Goal: Information Seeking & Learning: Learn about a topic

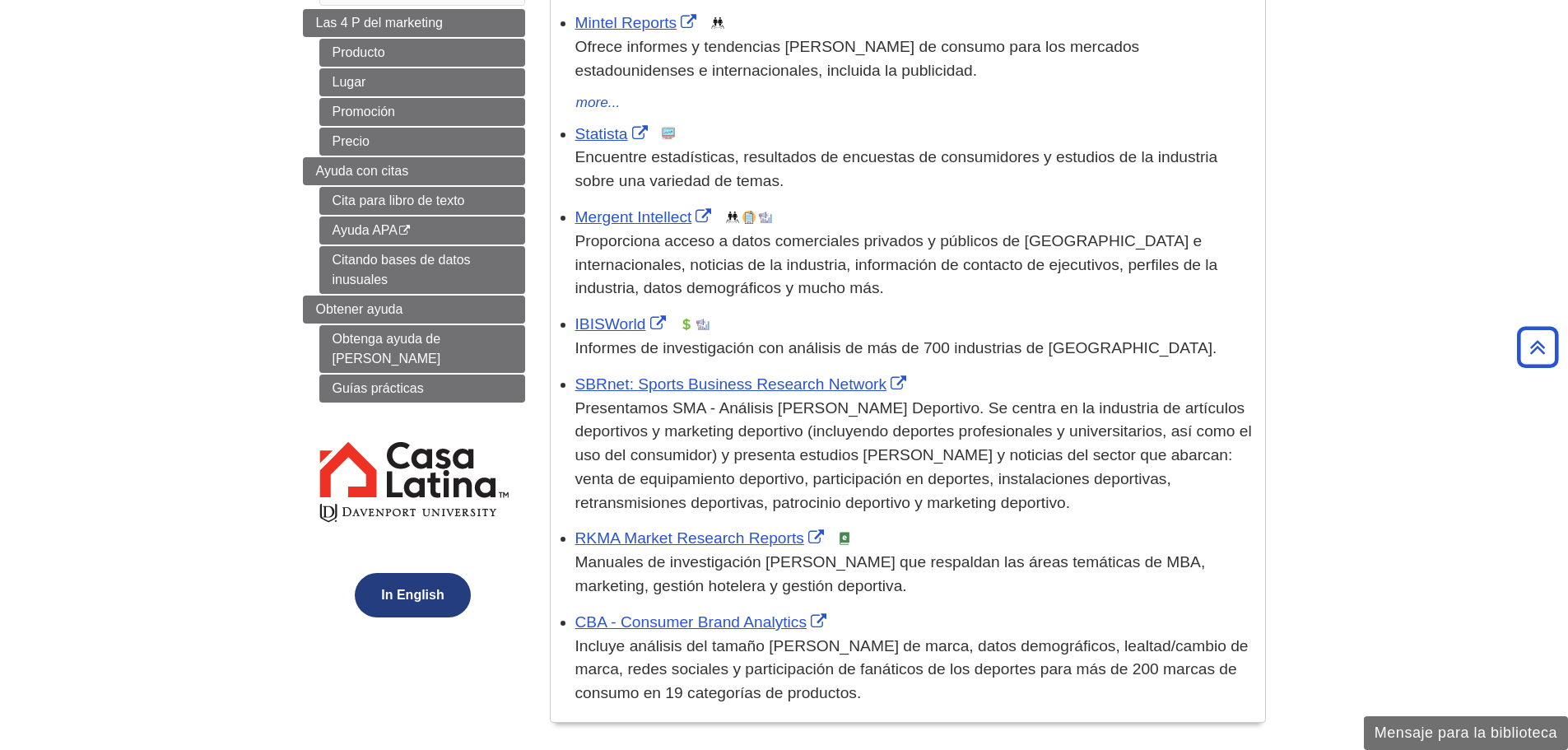
scroll to position [247, 0]
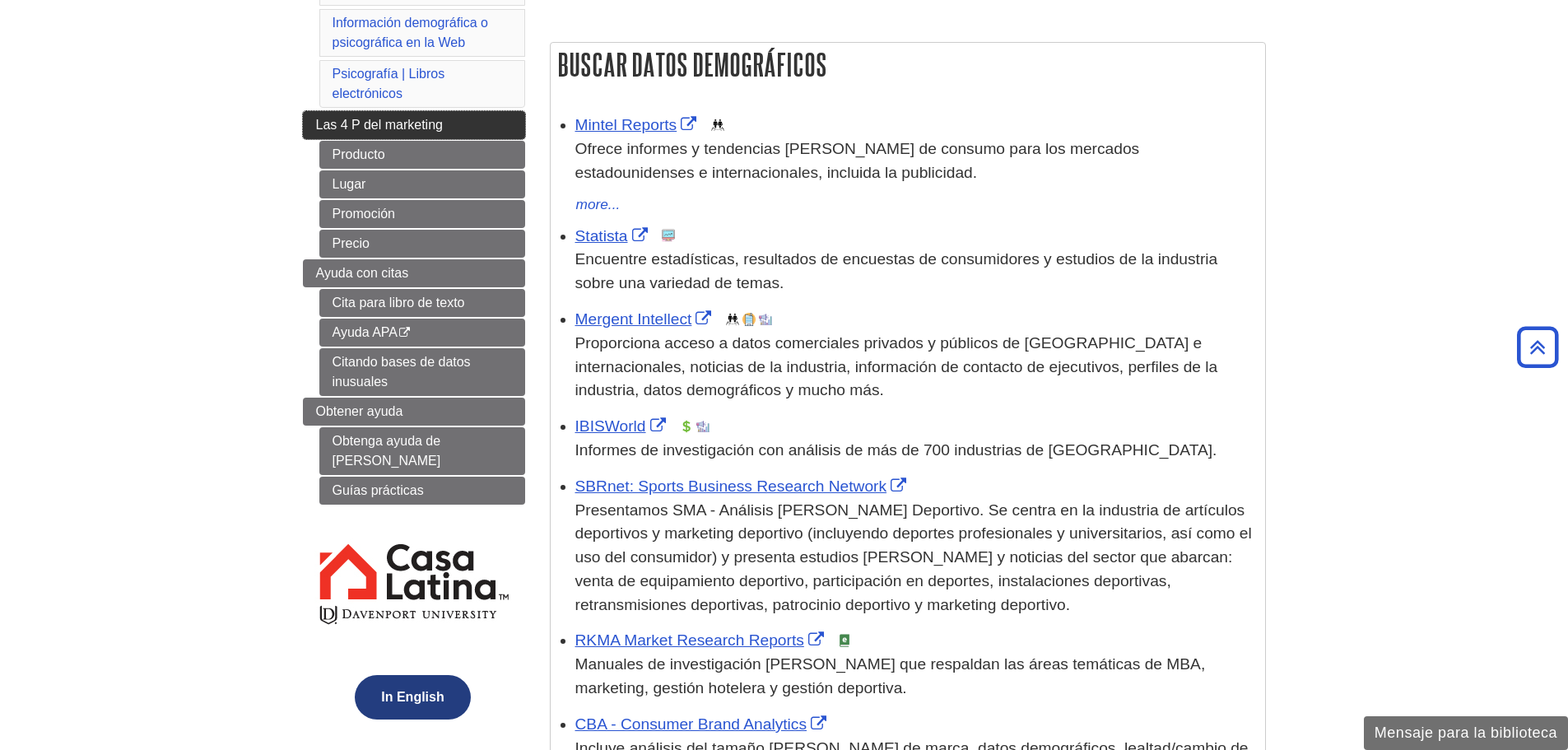
click at [323, 128] on span "Las 4 P del marketing" at bounding box center [379, 125] width 127 height 14
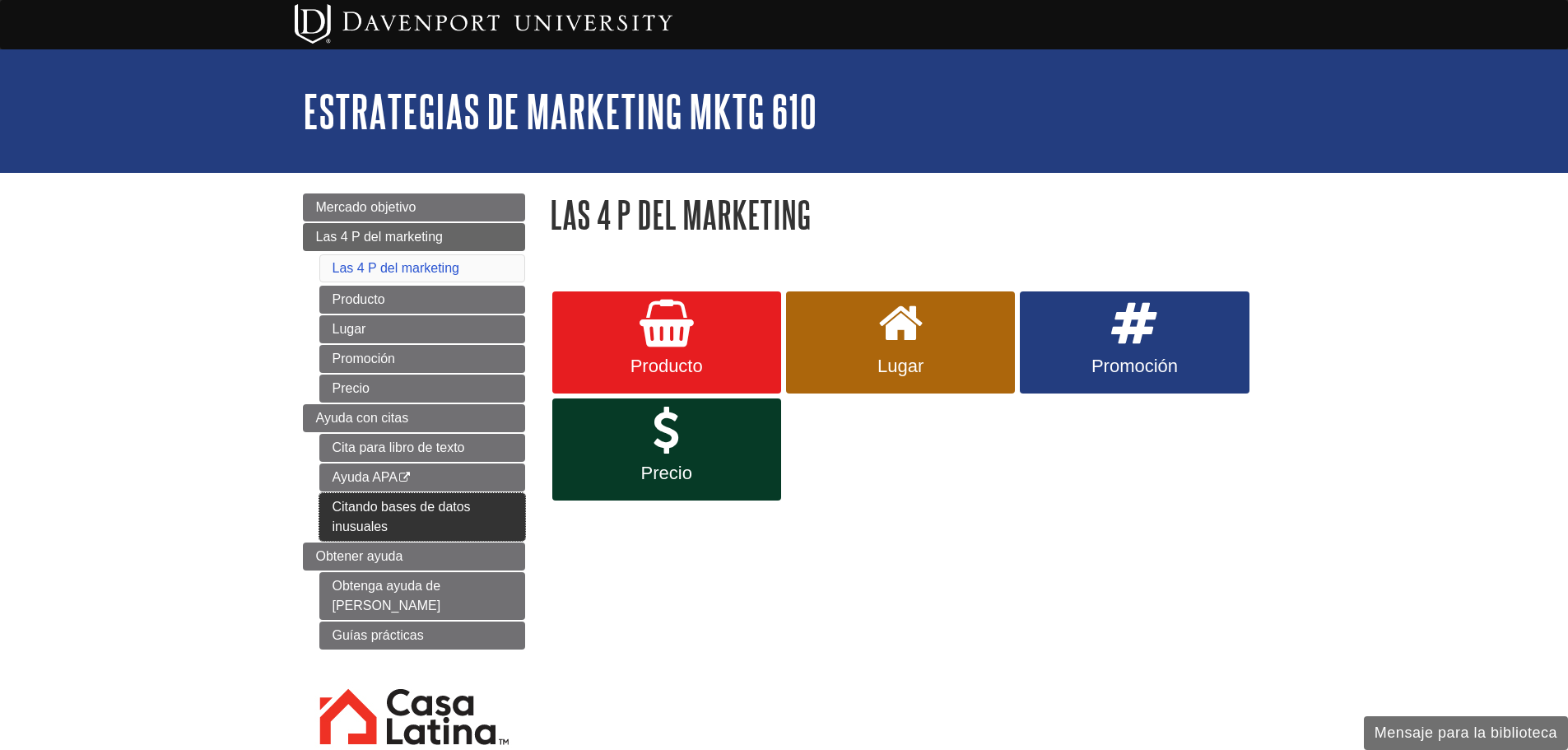
click at [368, 522] on link "Citando bases de datos inusuales" at bounding box center [422, 517] width 206 height 48
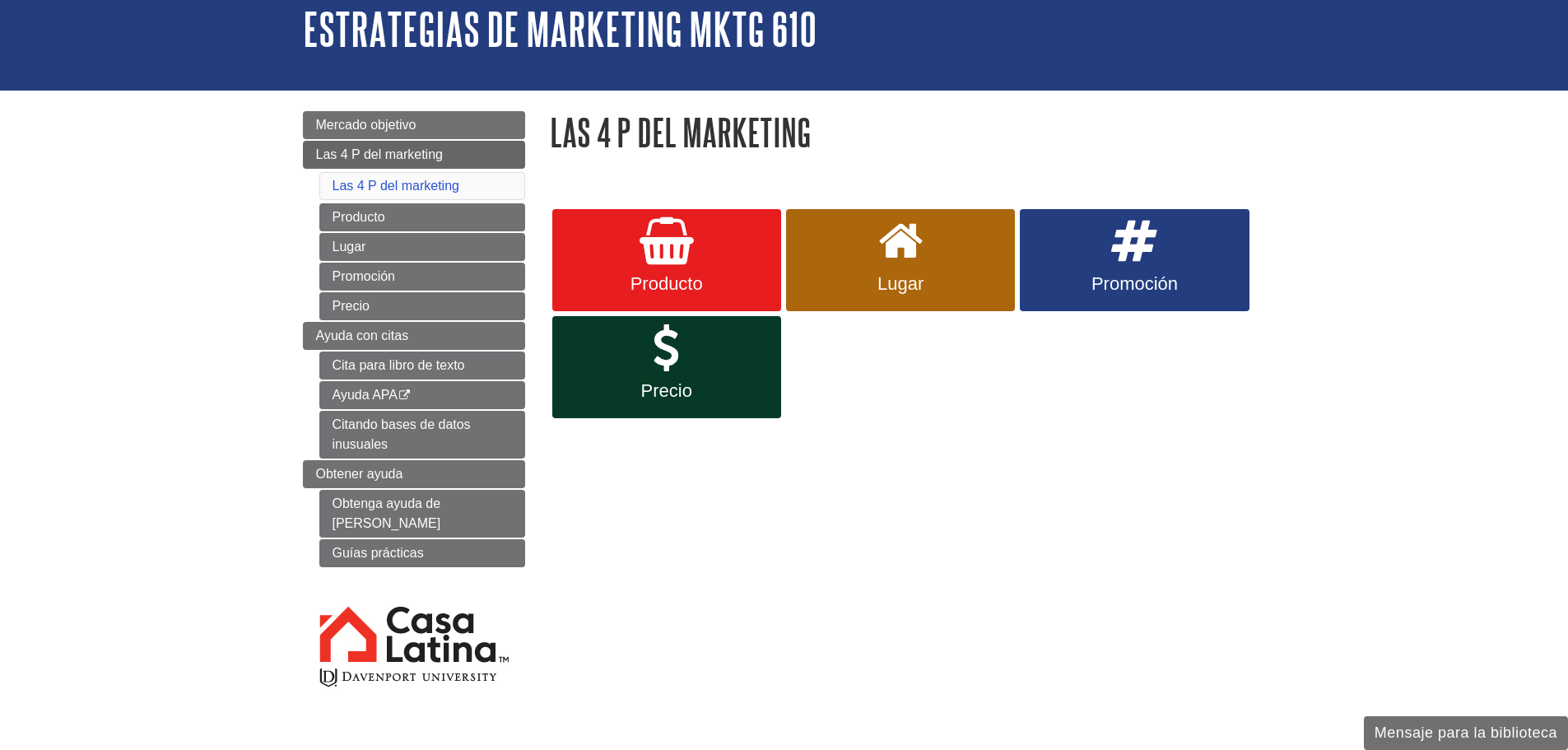
click at [427, 548] on div "Mercado objetivo Las 4 P del marketing Las 4 P del marketing Producto Lugar Pro…" at bounding box center [414, 414] width 222 height 607
click at [428, 546] on link "Guías prácticas" at bounding box center [422, 553] width 206 height 28
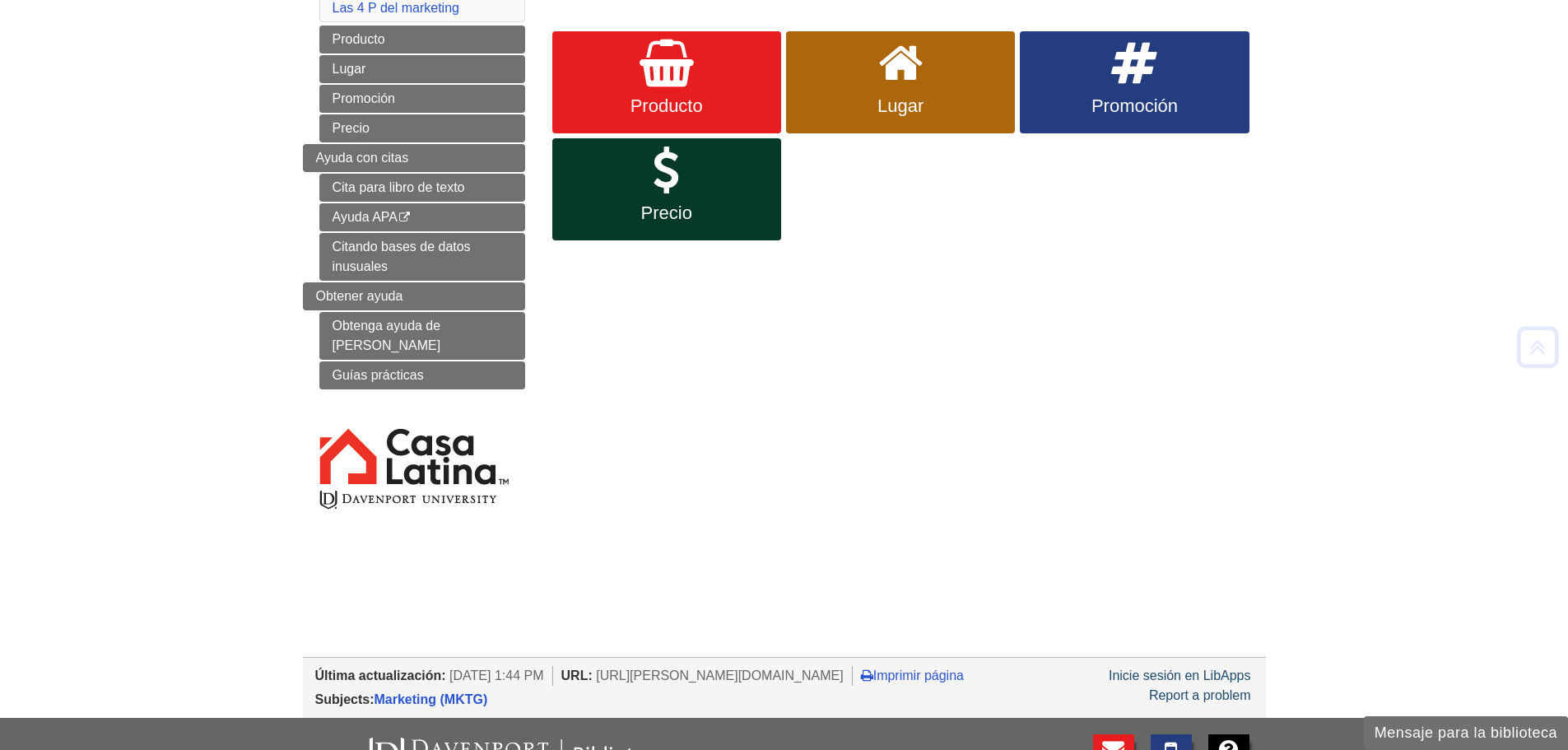
scroll to position [494, 0]
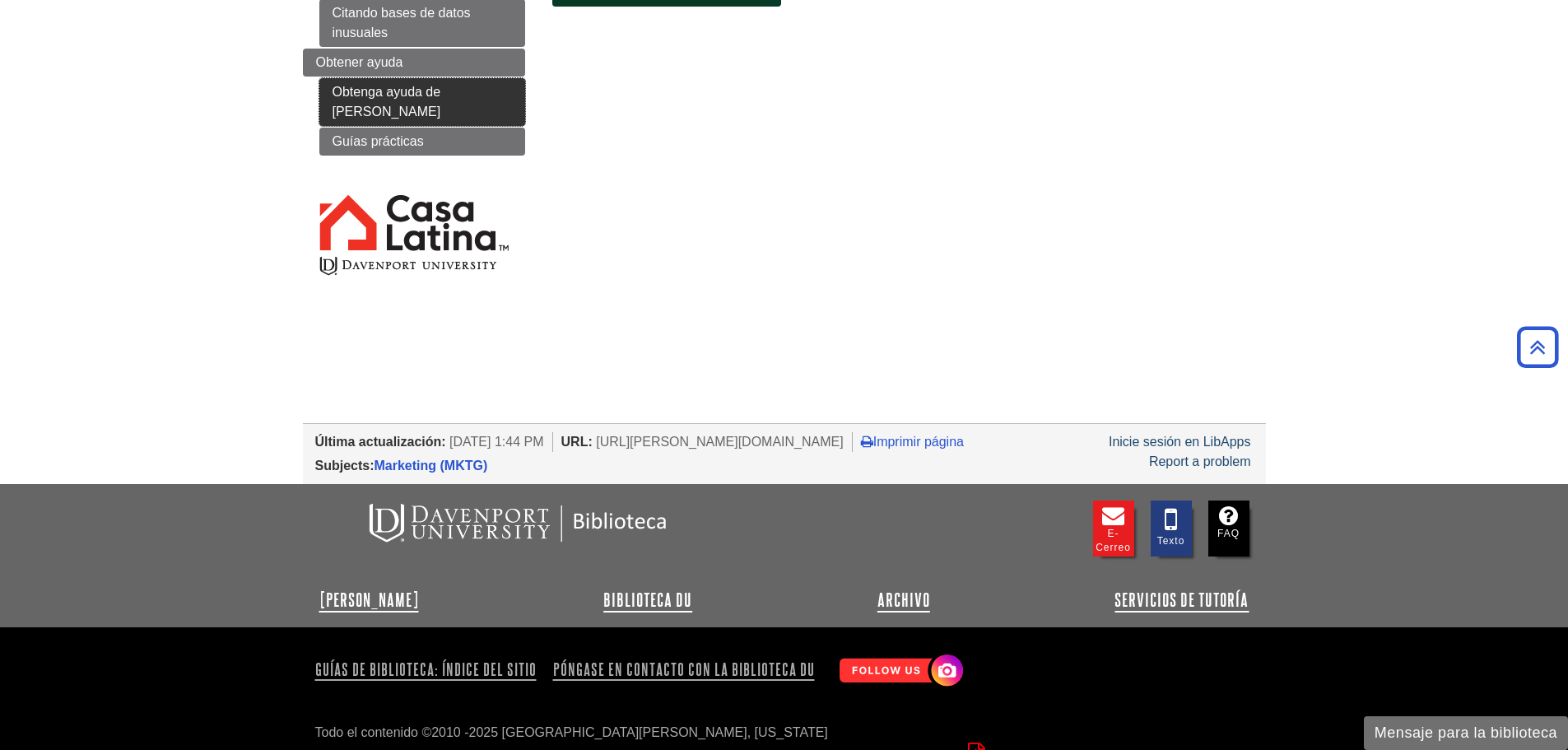
click at [436, 94] on link "Obtenga ayuda de [PERSON_NAME]" at bounding box center [422, 101] width 206 height 48
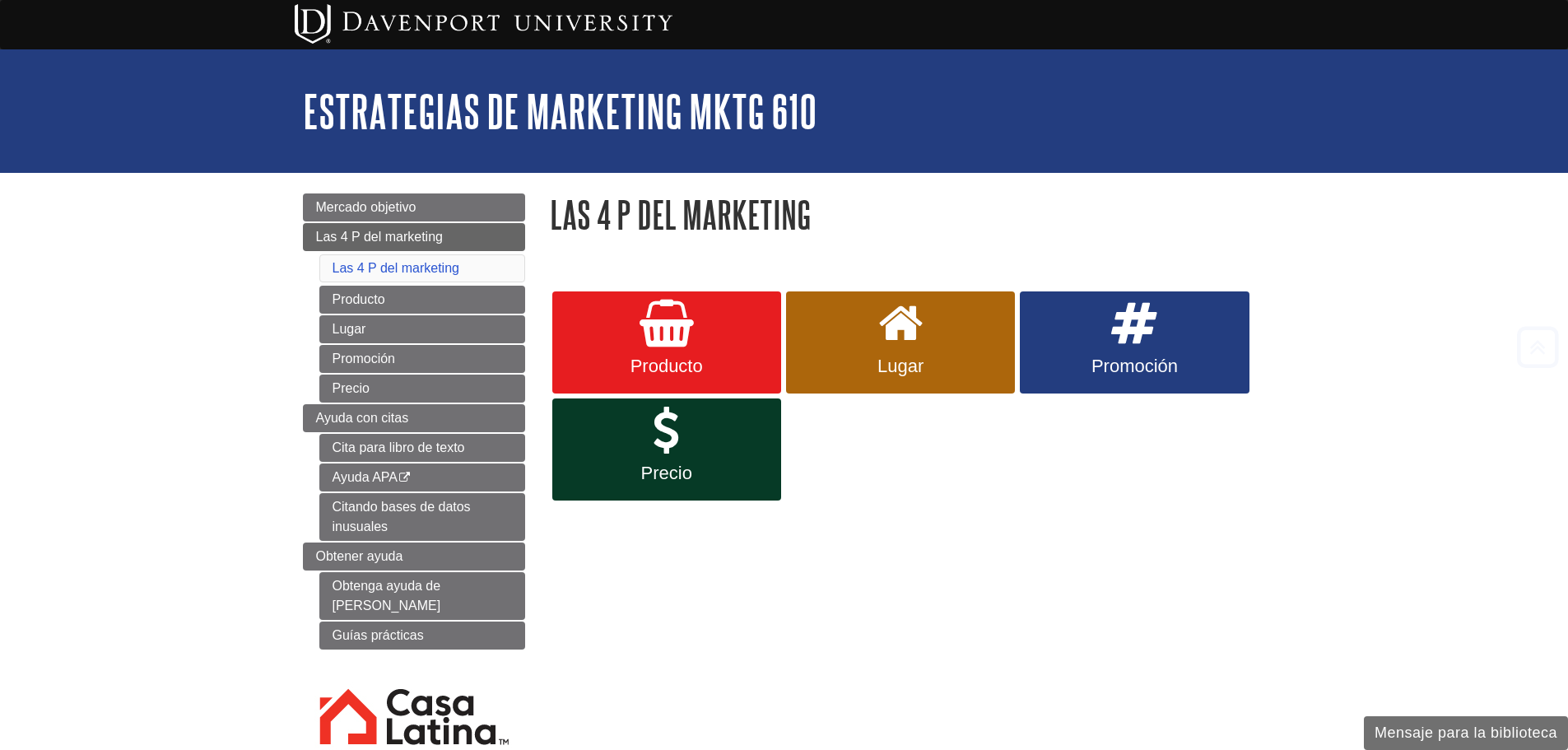
scroll to position [487, 0]
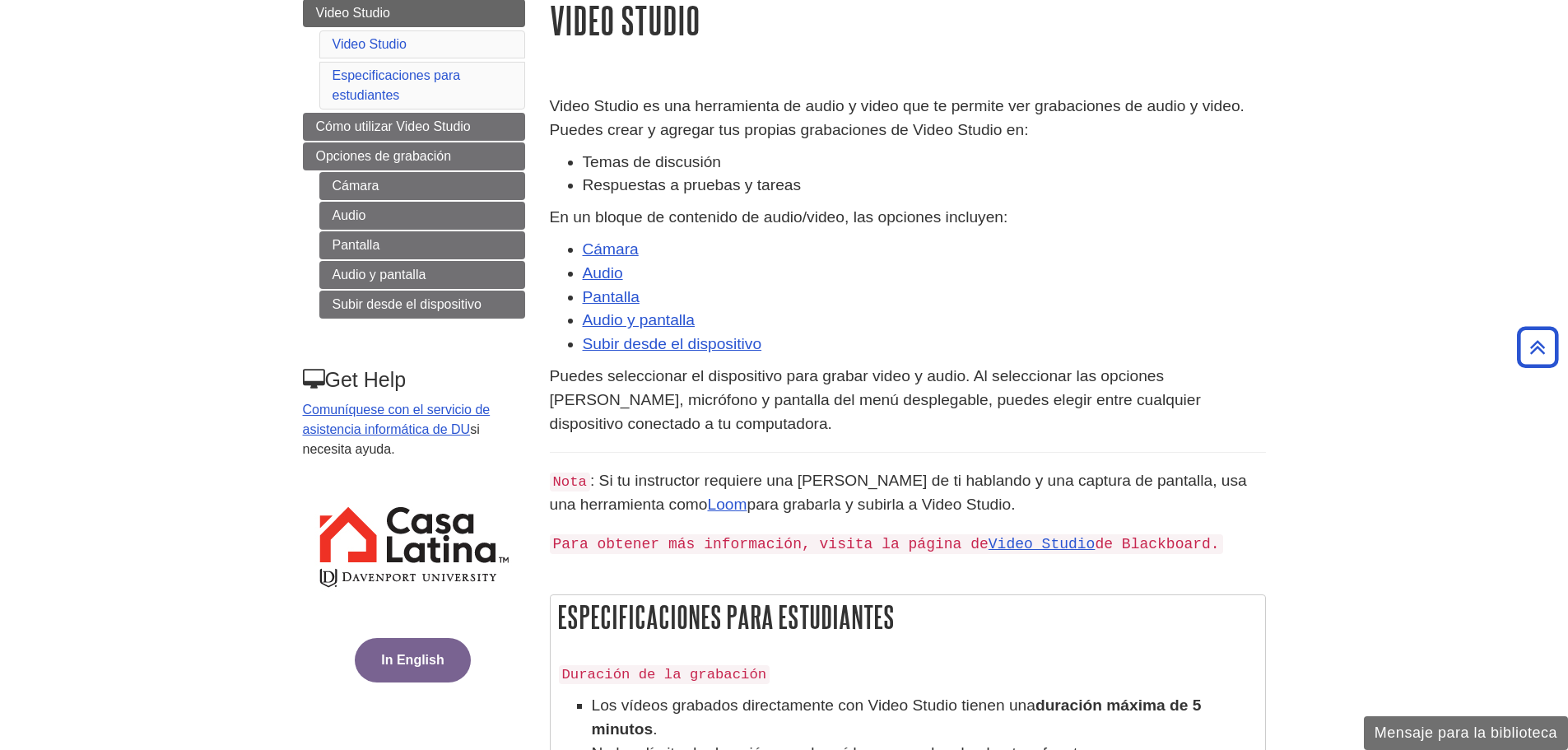
scroll to position [164, 0]
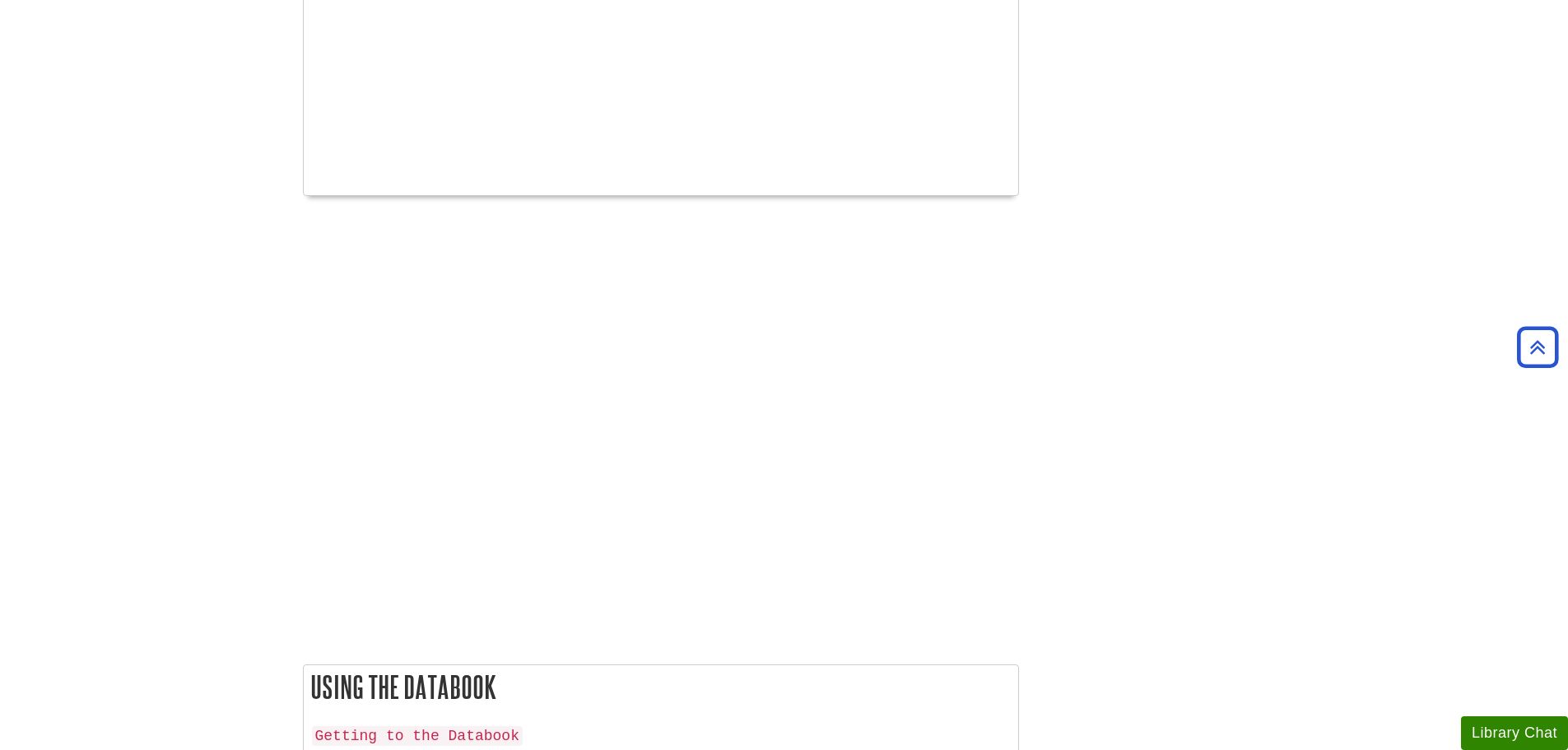
scroll to position [1848, 0]
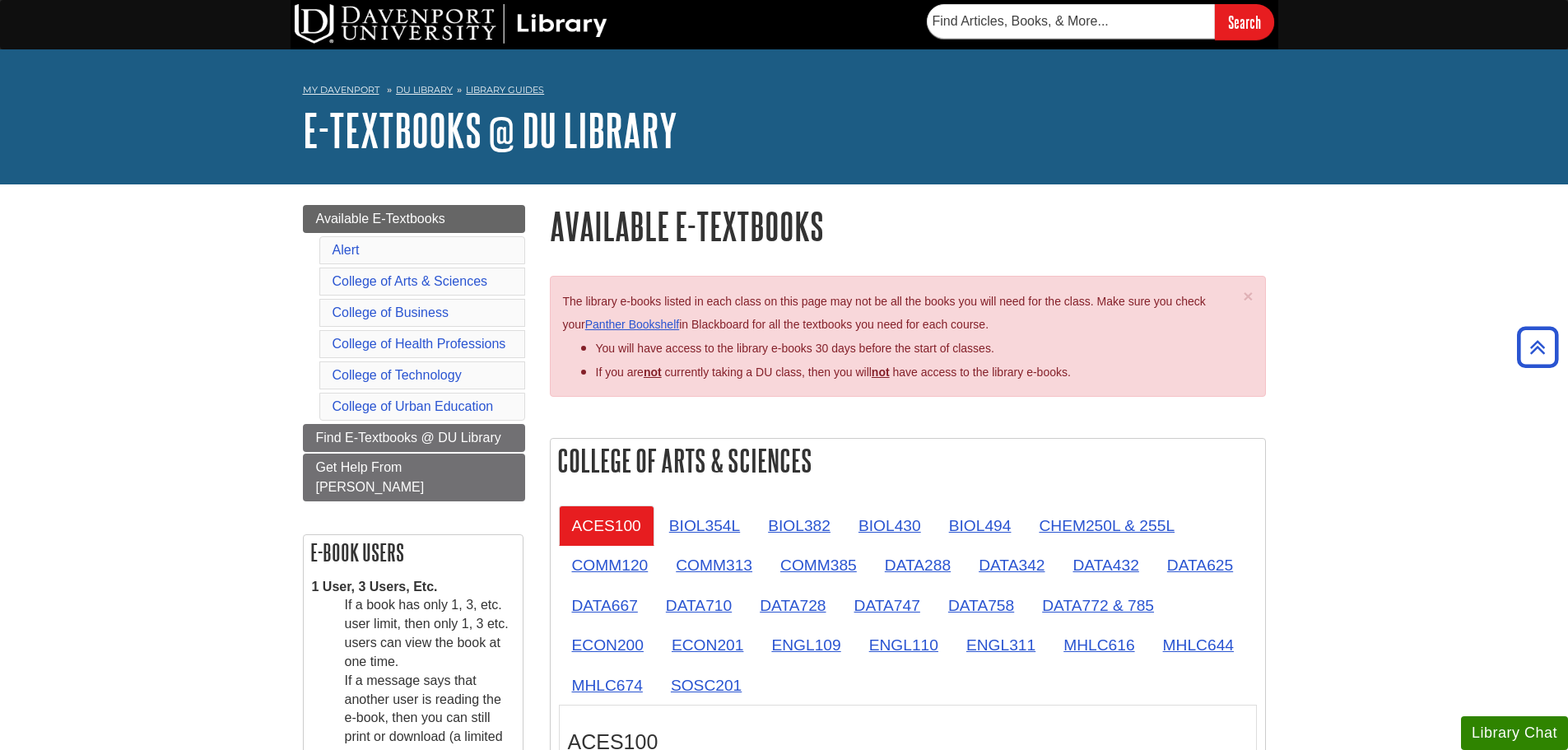
scroll to position [2713, 0]
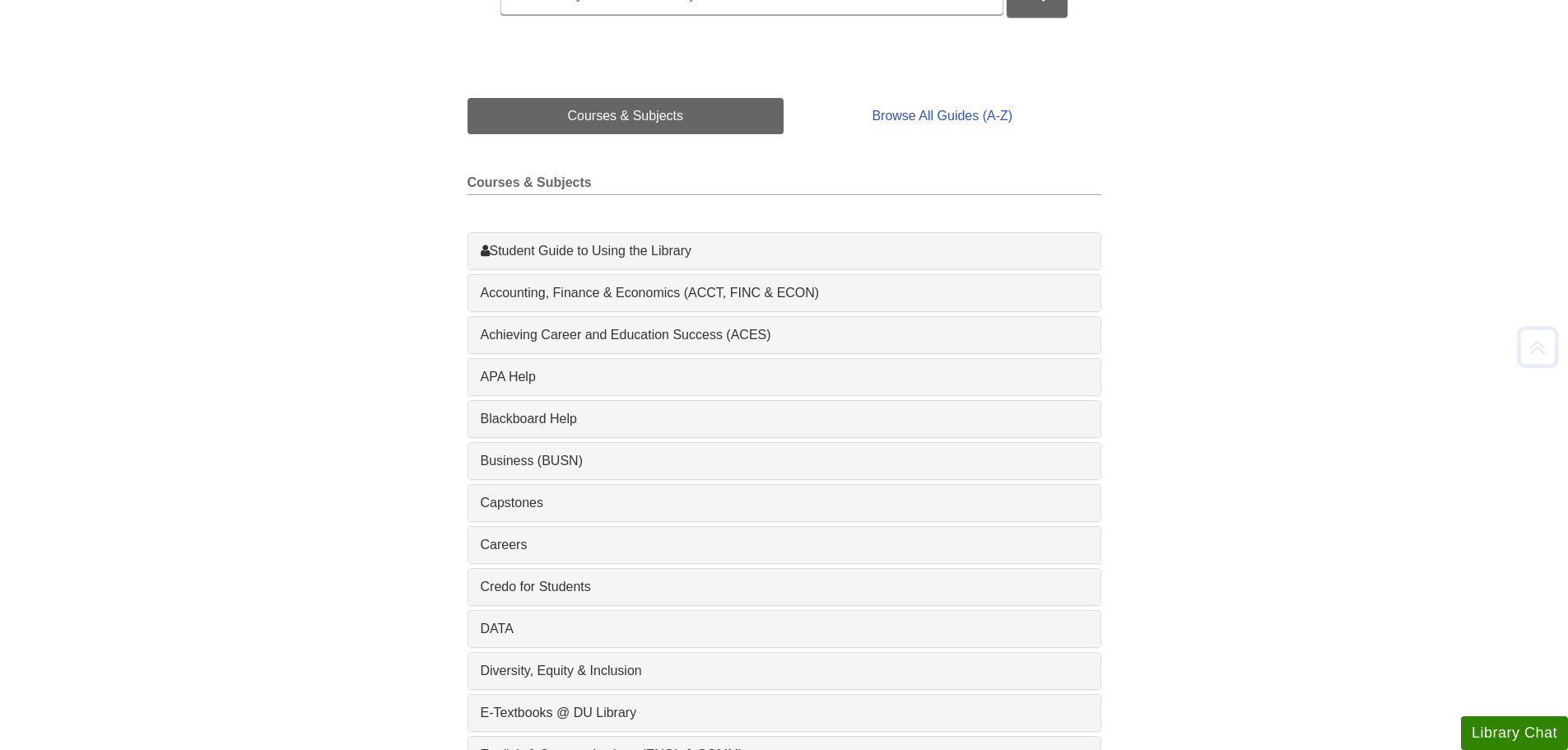
scroll to position [330, 0]
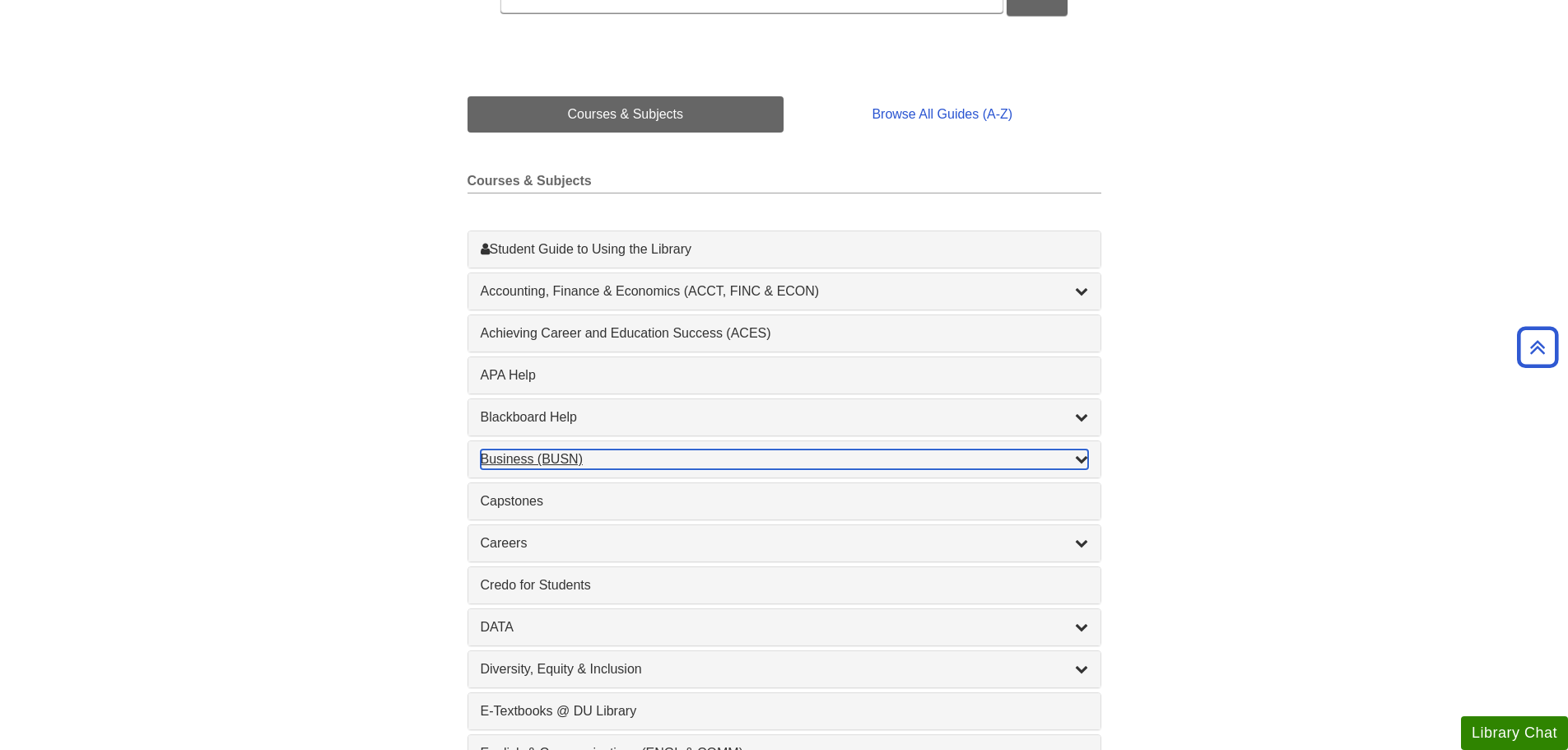
click at [632, 456] on div "Business (BUSN) , 9 guides" at bounding box center [784, 460] width 607 height 20
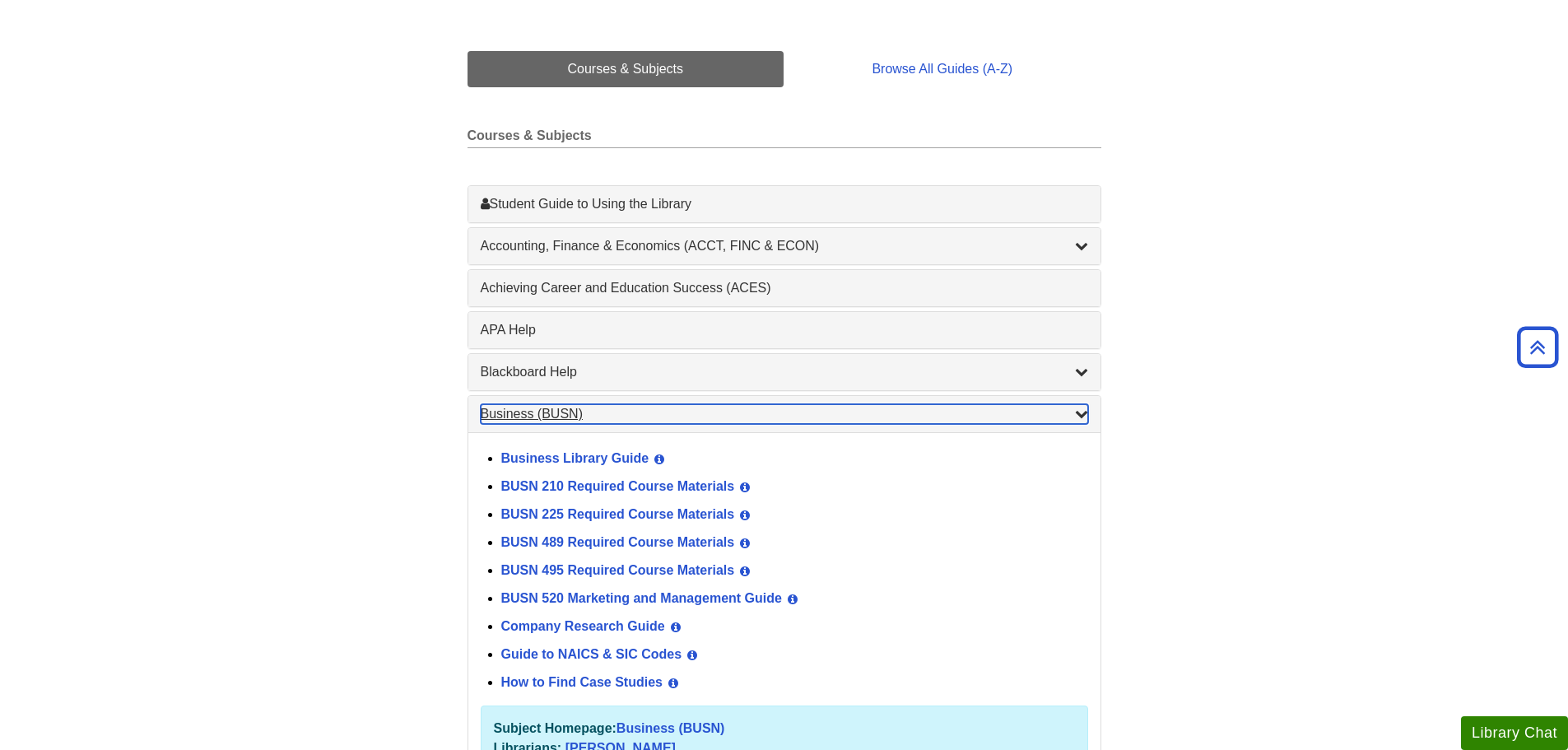
scroll to position [411, 0]
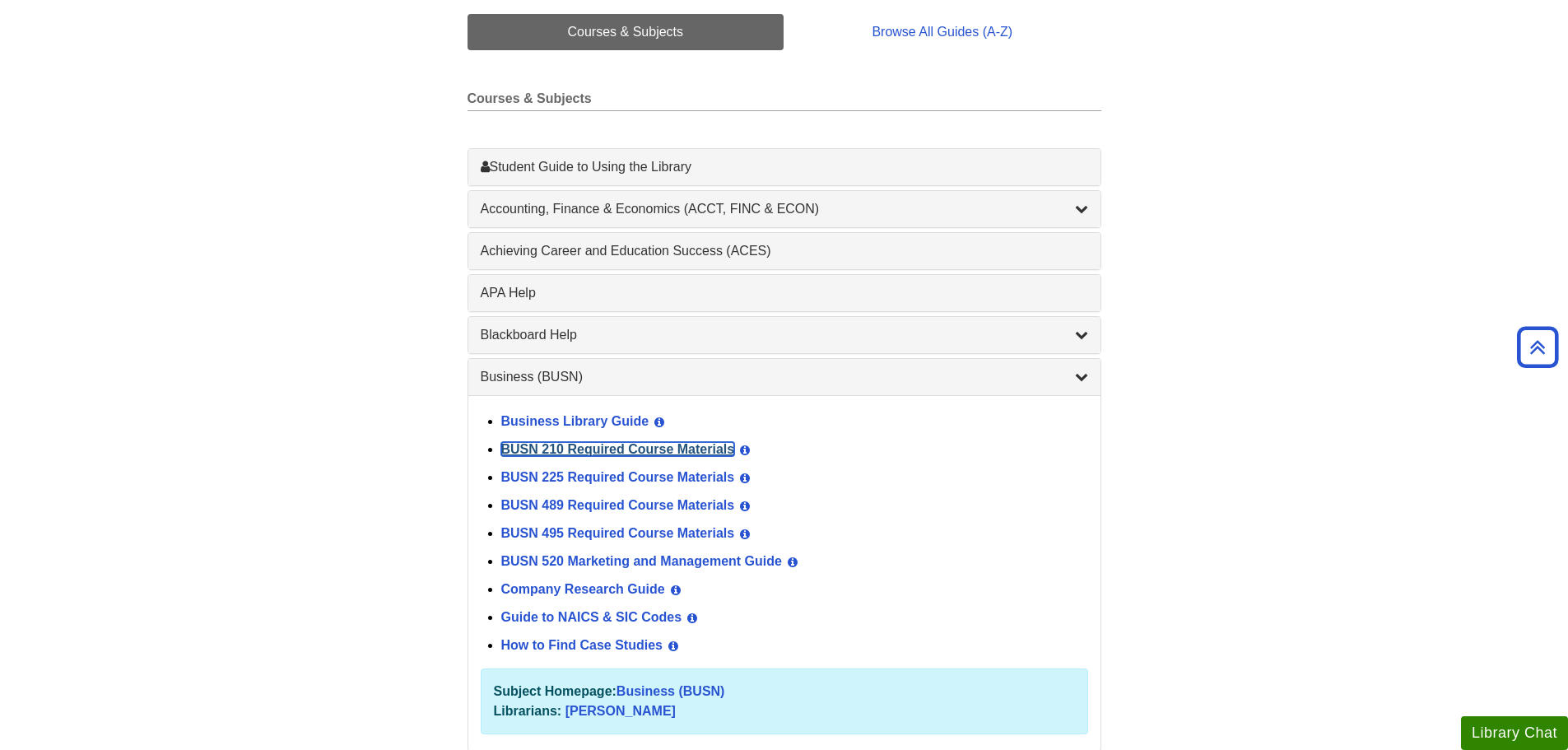
click at [677, 451] on link "BUSN 210 Required Course Materials" at bounding box center [618, 449] width 234 height 14
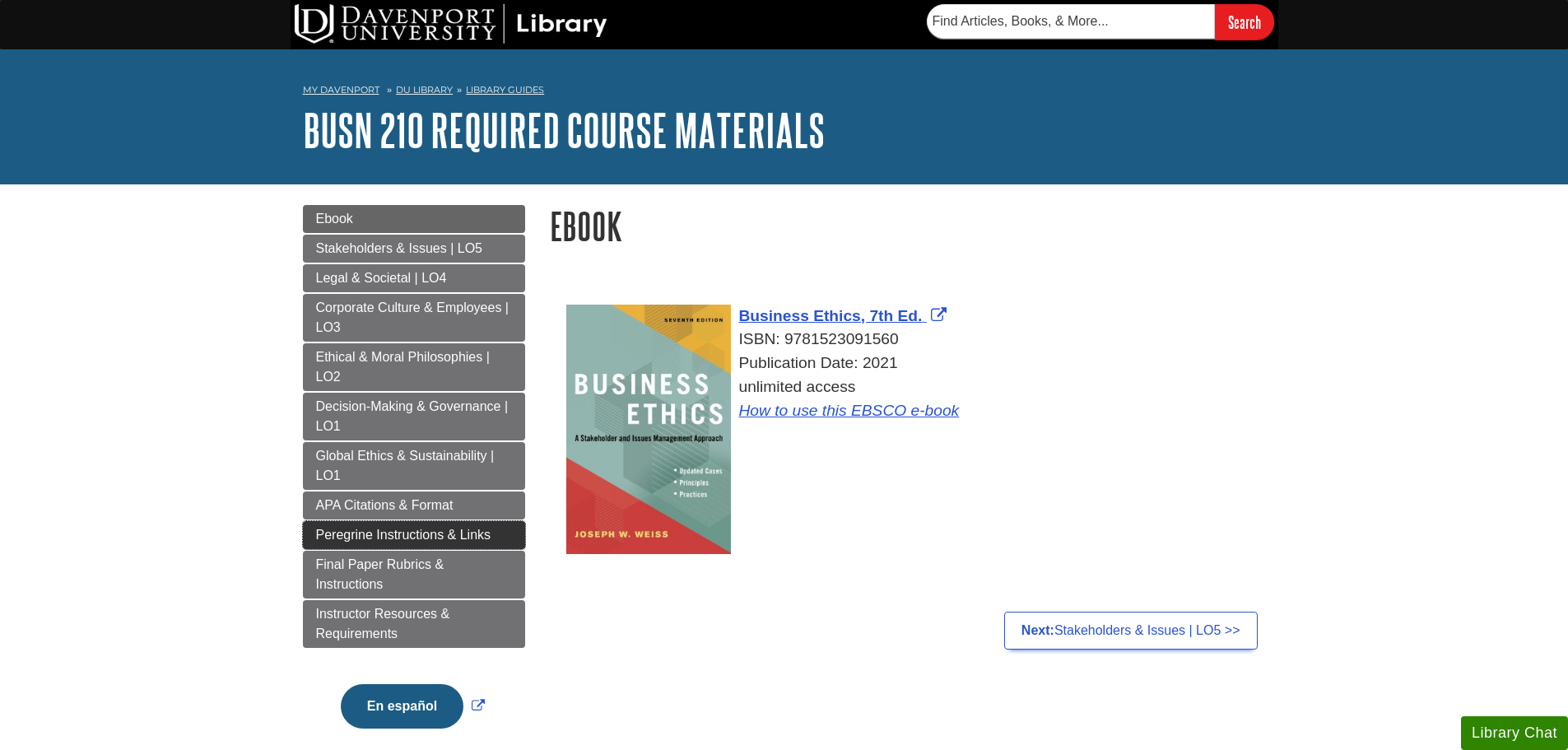
click at [325, 535] on span "Peregrine Instructions & Links" at bounding box center [403, 534] width 175 height 14
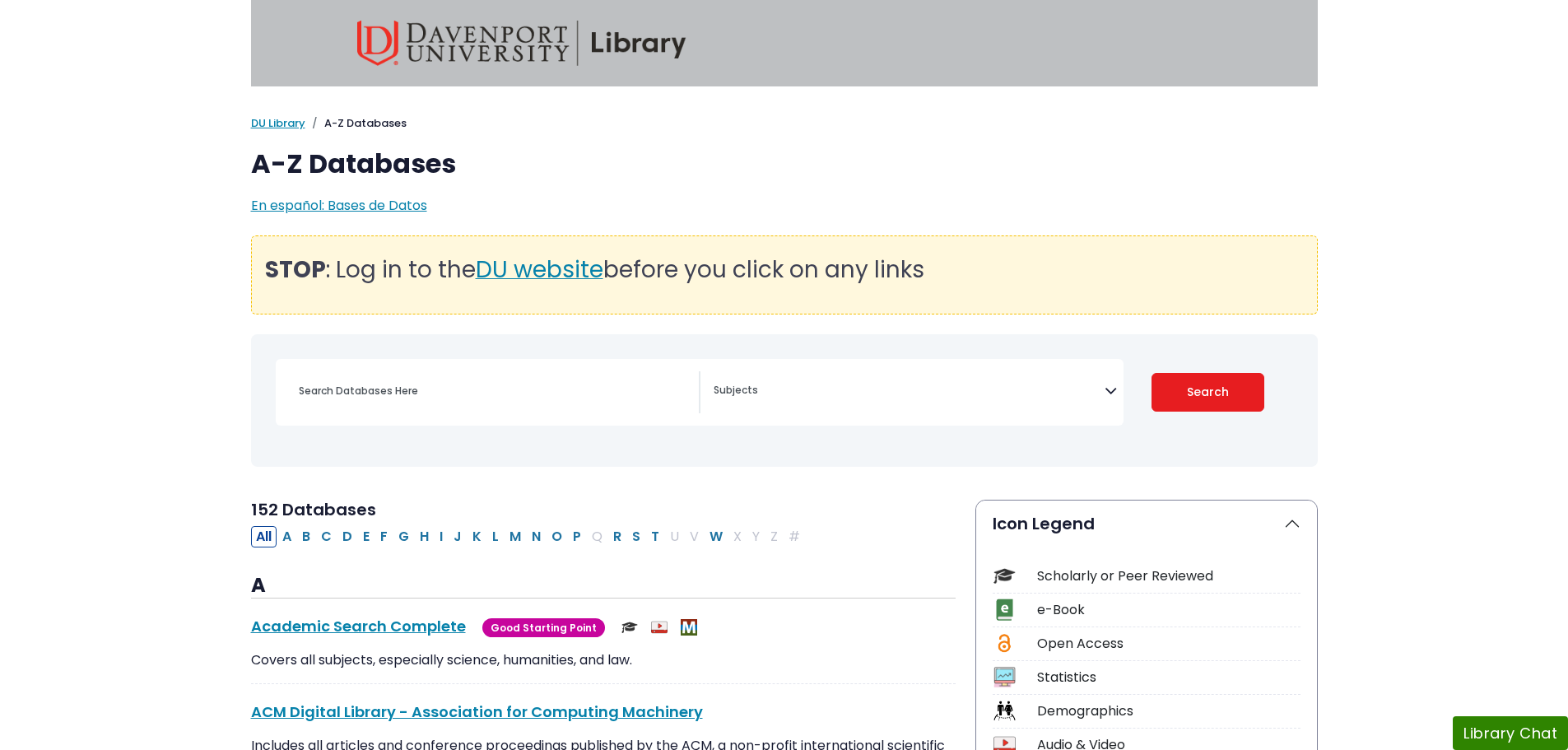
select select "Database Subject Filter"
click at [285, 627] on link "Academic Search Complete This link opens in a new window" at bounding box center [358, 626] width 214 height 21
